Goal: Task Accomplishment & Management: Use online tool/utility

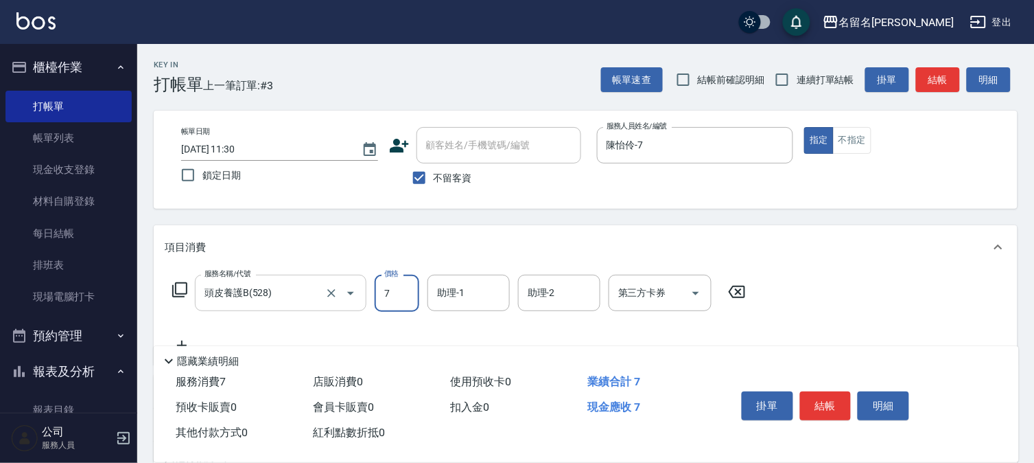
type input "7"
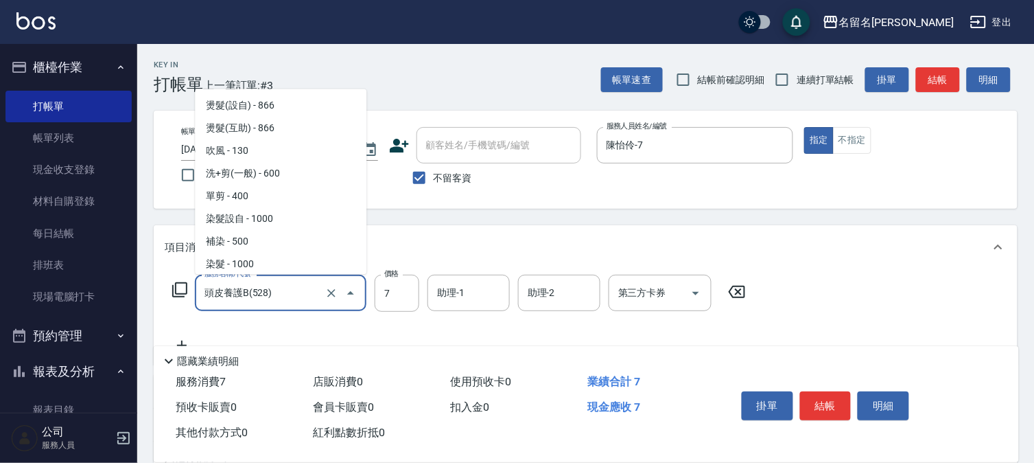
drag, startPoint x: 307, startPoint y: 282, endPoint x: 312, endPoint y: 275, distance: 8.4
click at [307, 281] on input "頭皮養護B(528)" at bounding box center [261, 293] width 121 height 24
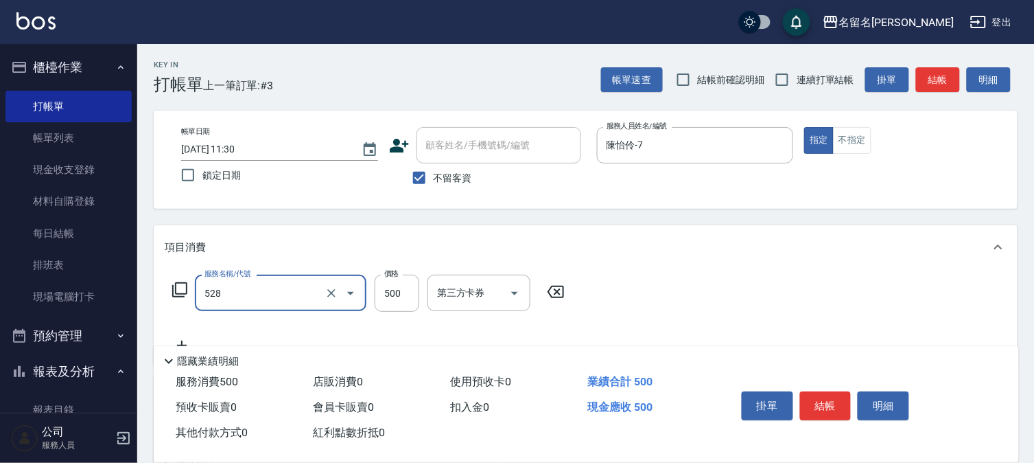
type input "頭皮養護B(528)"
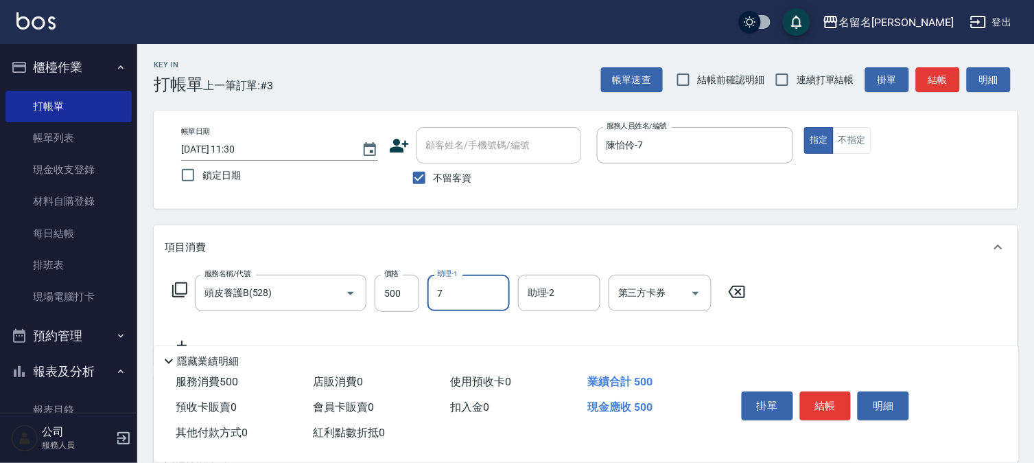
type input "陳怡伶-7"
click at [837, 392] on button "結帳" at bounding box center [825, 405] width 51 height 29
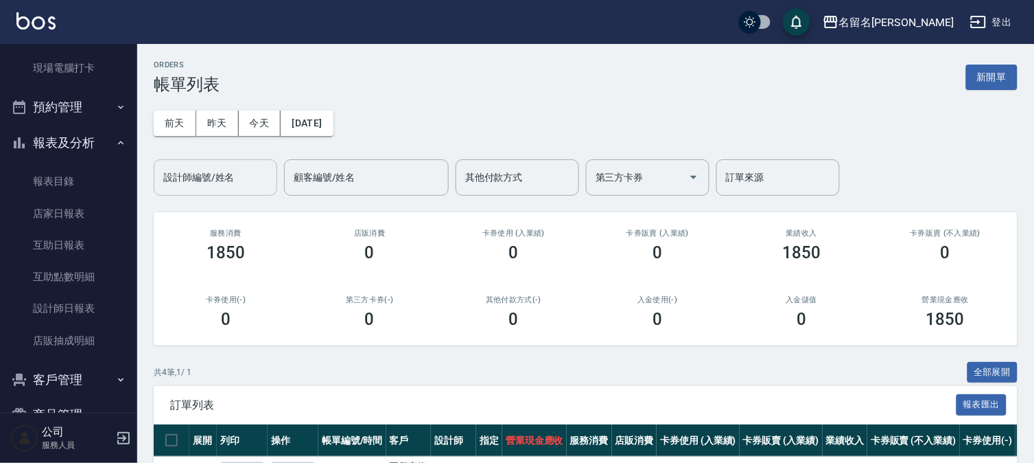
click at [225, 192] on div "設計師編號/姓名" at bounding box center [216, 177] width 124 height 36
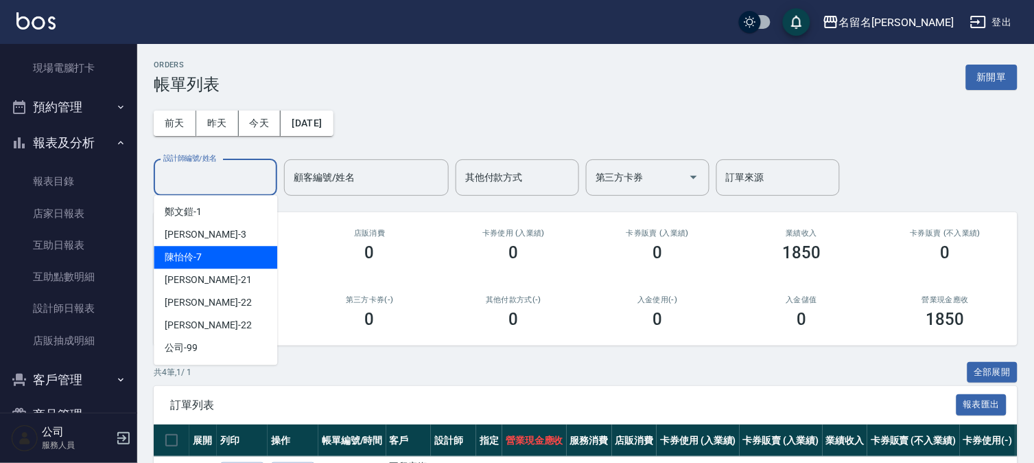
click at [248, 257] on div "陳怡伶 -7" at bounding box center [216, 257] width 124 height 23
type input "陳怡伶-7"
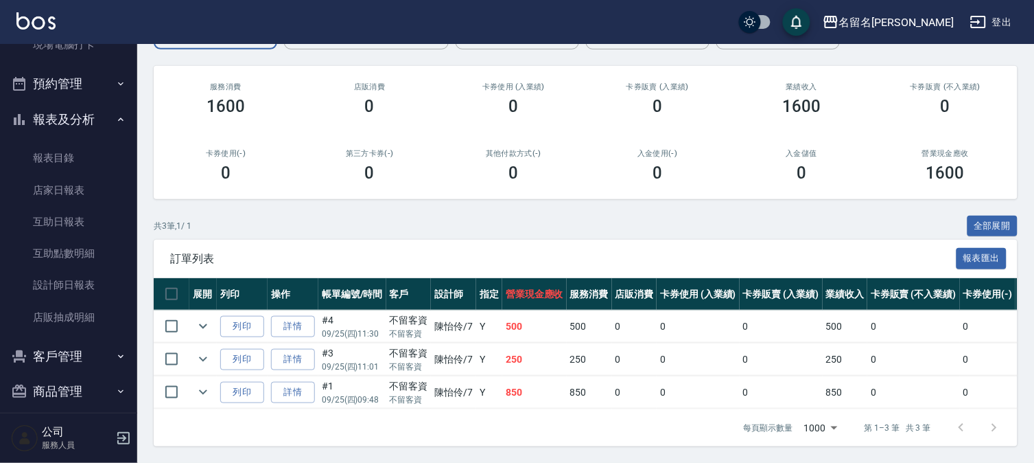
scroll to position [264, 0]
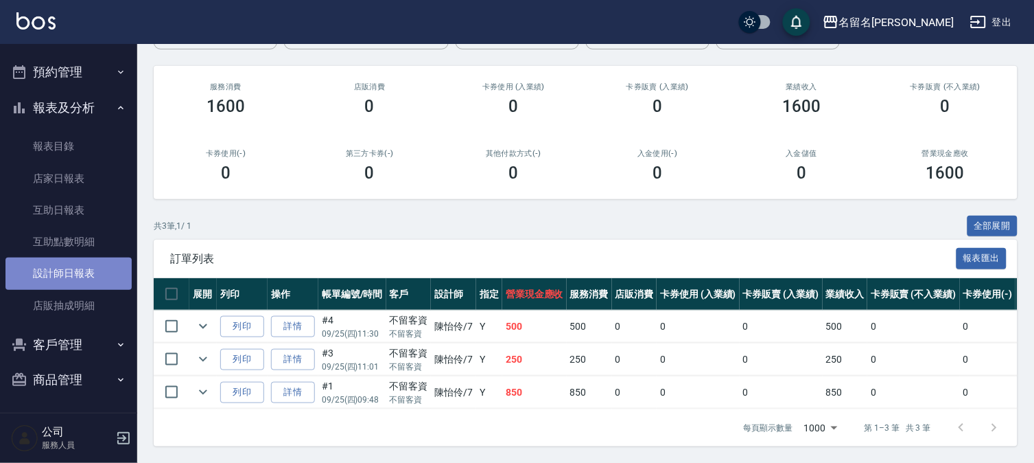
click at [80, 283] on link "設計師日報表" at bounding box center [68, 273] width 126 height 32
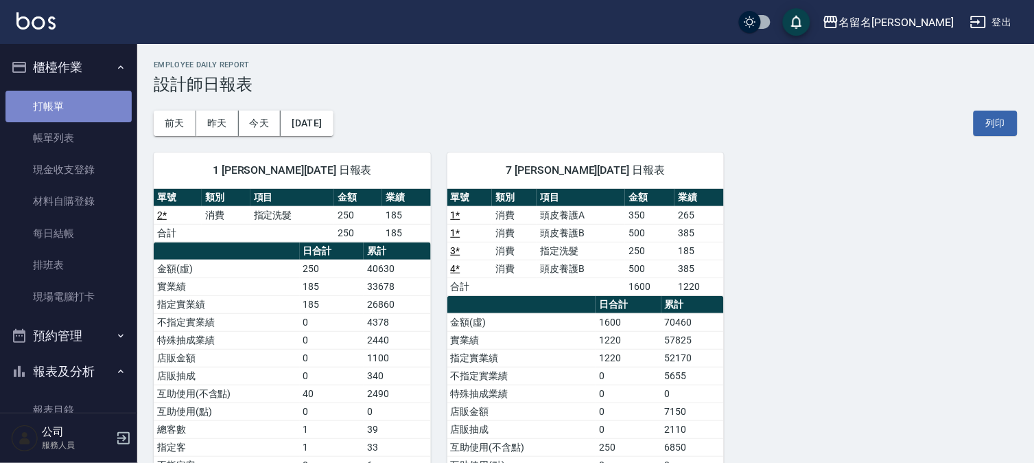
click at [117, 108] on link "打帳單" at bounding box center [68, 107] width 126 height 32
